Goal: Browse casually

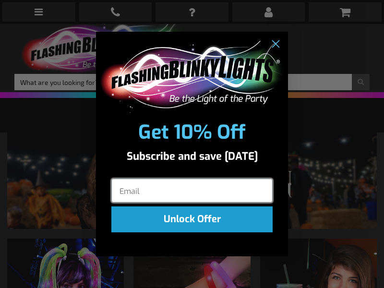
type input ""
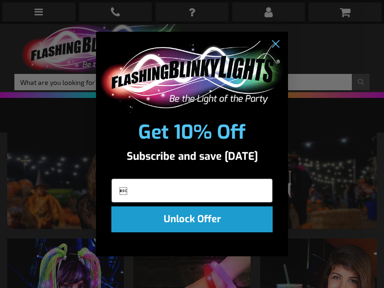
click at [5, 5] on div "Close dialog Get 10% Off Subscribe and save today  Unlock Offer Submit" at bounding box center [192, 144] width 384 height 288
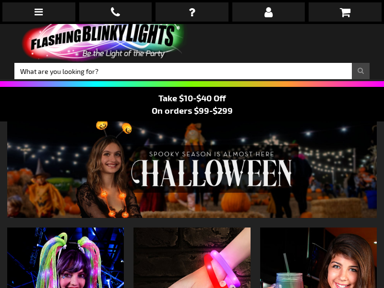
scroll to position [24, 0]
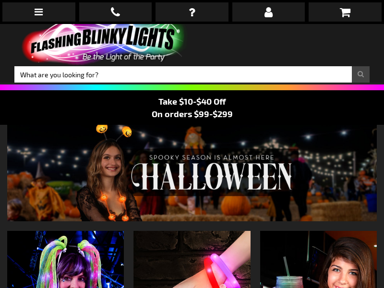
type input "Sec Tool Test Input. Hello!"
click at [98, 8] on link at bounding box center [115, 11] width 73 height 19
